Goal: Transaction & Acquisition: Purchase product/service

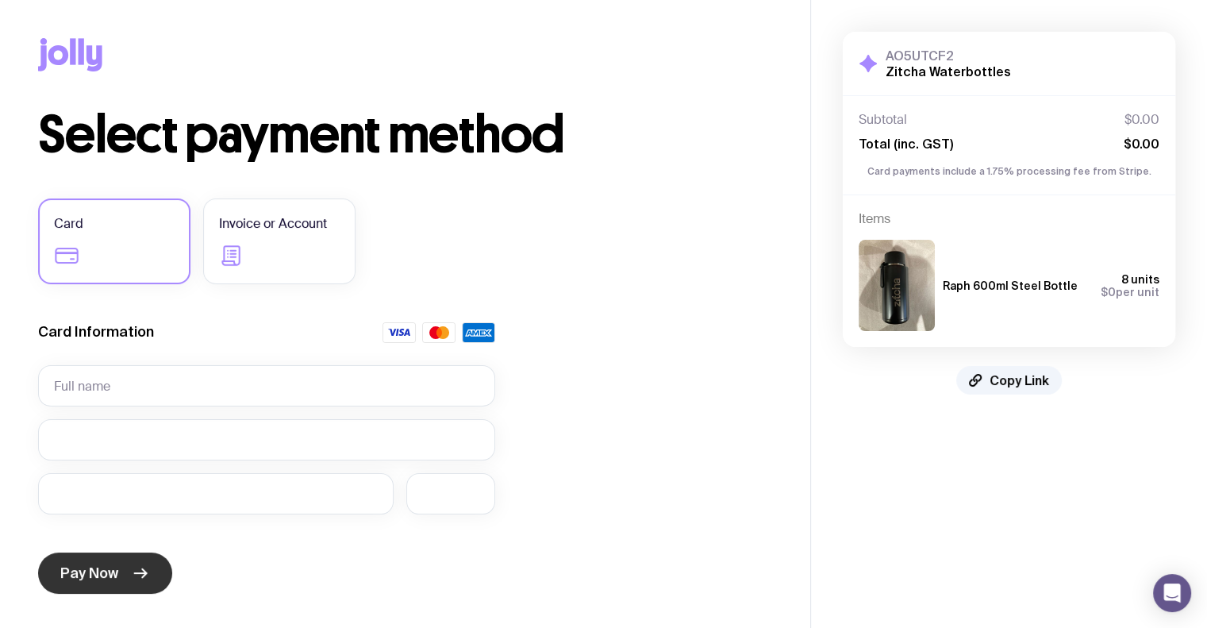
click at [128, 580] on button "Pay Now" at bounding box center [105, 573] width 134 height 41
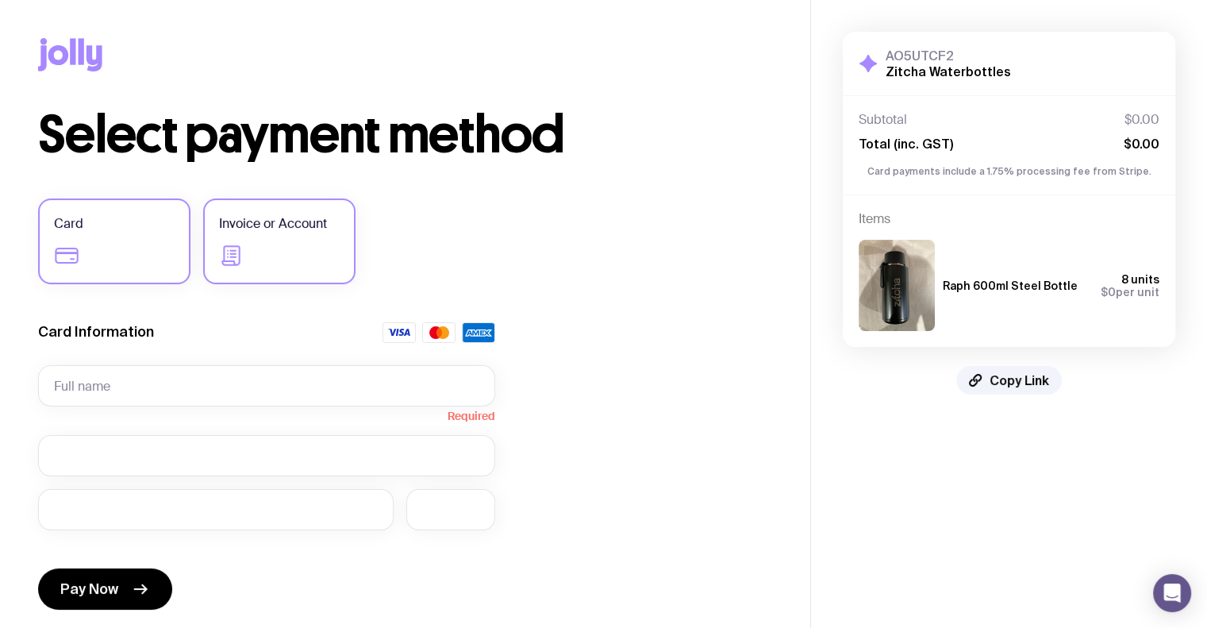
click at [273, 245] on label "Invoice or Account" at bounding box center [279, 241] width 152 height 86
click at [0, 0] on input "Invoice or Account" at bounding box center [0, 0] width 0 height 0
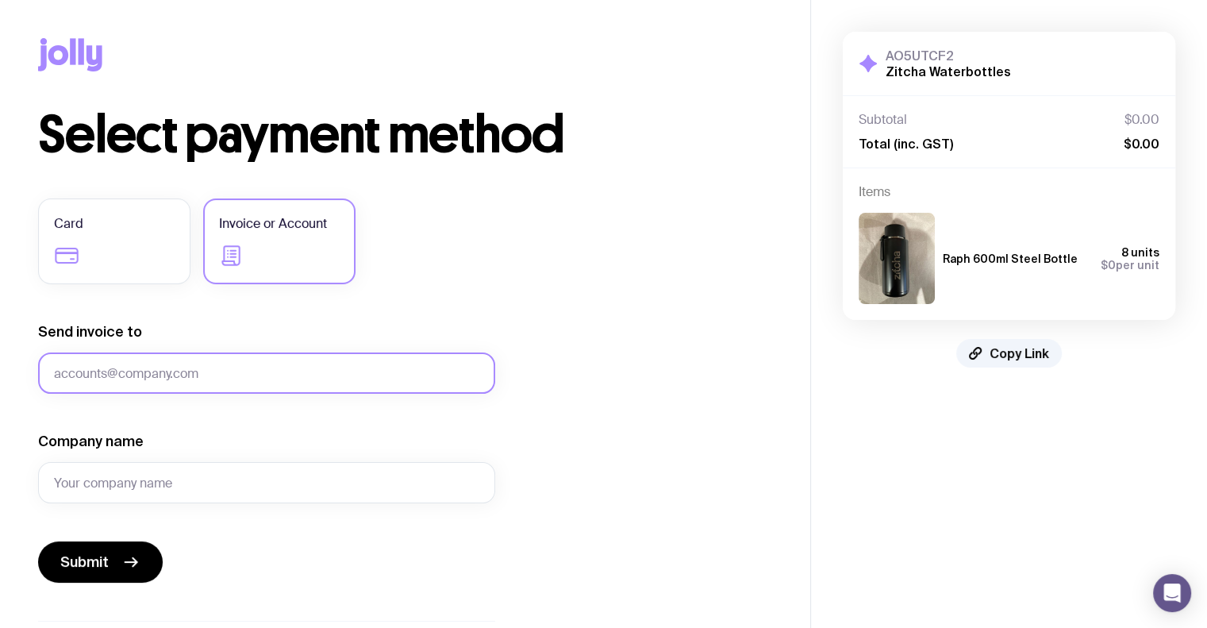
click at [150, 385] on input "Send invoice to" at bounding box center [266, 372] width 457 height 41
type input "[EMAIL_ADDRESS][DOMAIN_NAME]"
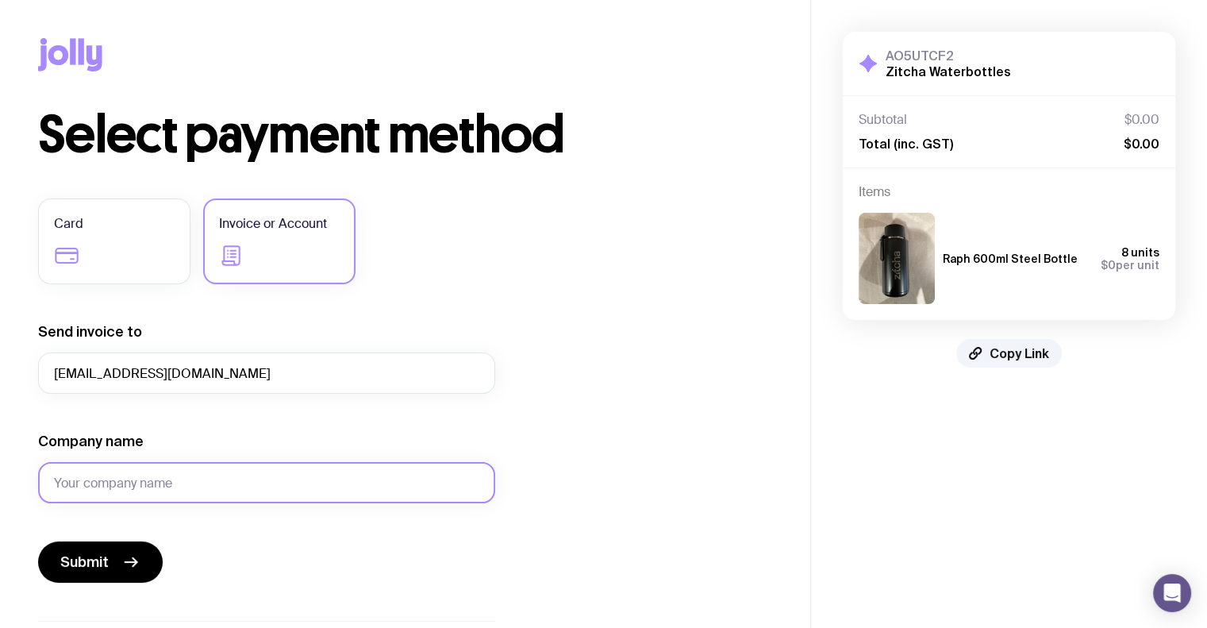
click at [184, 479] on input "Company name" at bounding box center [266, 482] width 457 height 41
type input "Zitcha"
click at [96, 576] on button "Submit" at bounding box center [100, 561] width 125 height 41
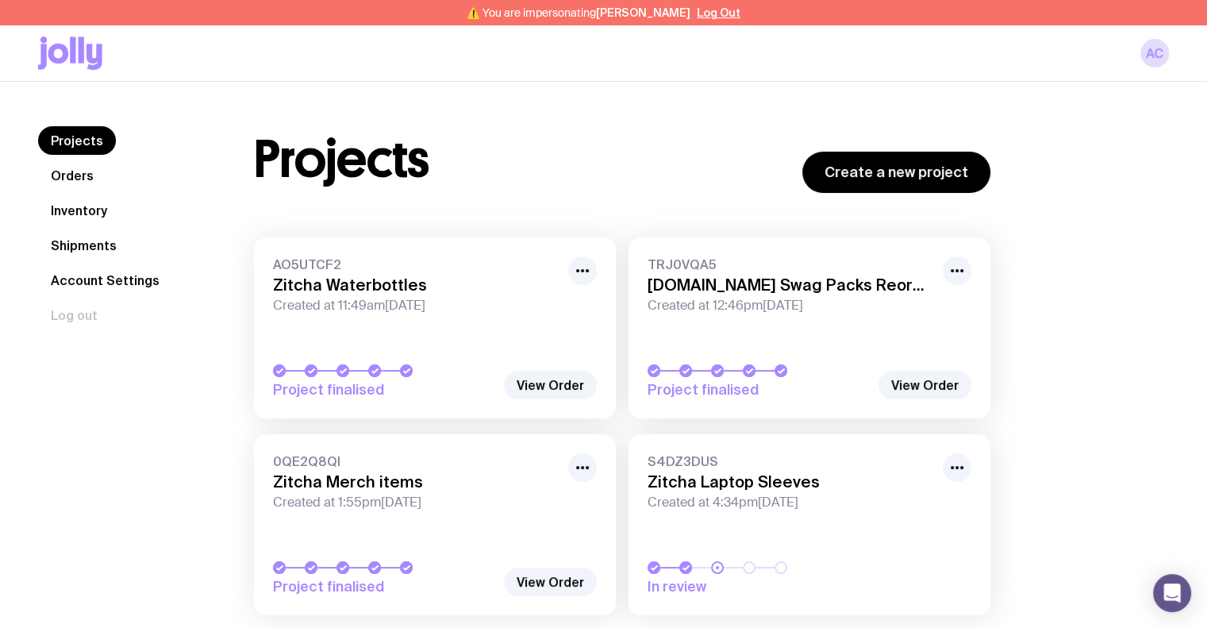
click at [72, 215] on link "Inventory" at bounding box center [79, 210] width 82 height 29
